Goal: Entertainment & Leisure: Consume media (video, audio)

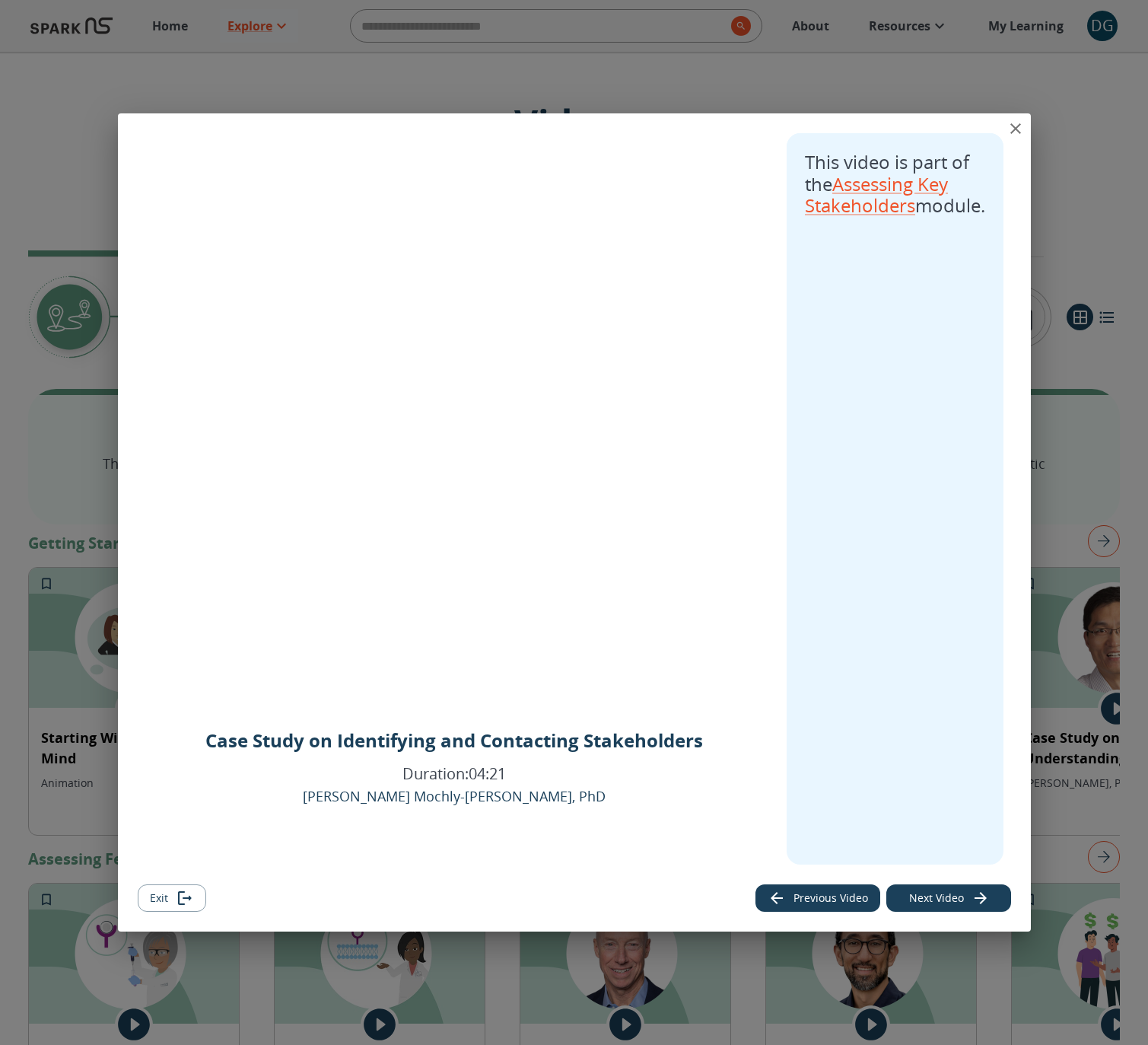
click at [1021, 129] on icon "close" at bounding box center [1015, 128] width 18 height 18
